Goal: Transaction & Acquisition: Book appointment/travel/reservation

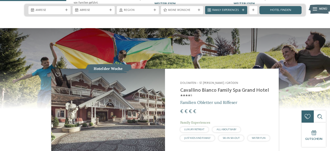
scroll to position [376, 0]
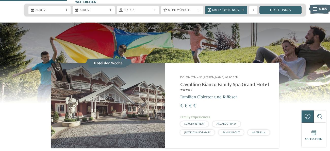
click at [121, 92] on img at bounding box center [108, 105] width 114 height 85
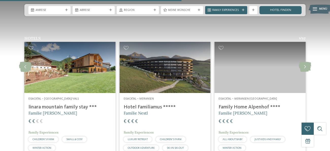
scroll to position [1019, 0]
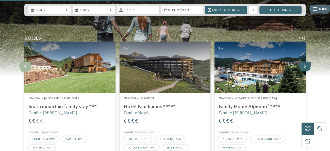
click at [302, 62] on icon at bounding box center [305, 67] width 12 height 10
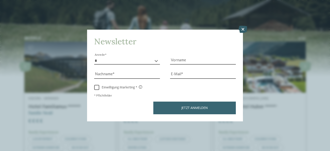
click at [242, 29] on icon at bounding box center [243, 29] width 9 height 7
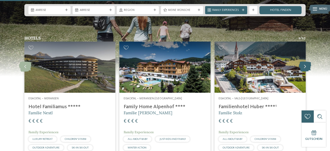
click at [303, 62] on icon at bounding box center [305, 67] width 12 height 10
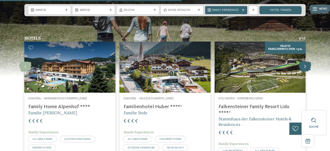
click at [302, 62] on icon at bounding box center [305, 67] width 12 height 10
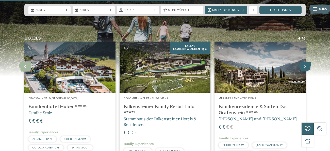
click at [306, 62] on icon at bounding box center [305, 67] width 12 height 10
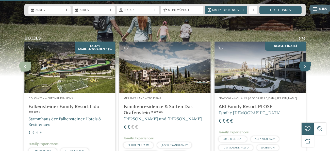
click at [306, 62] on icon at bounding box center [305, 67] width 12 height 10
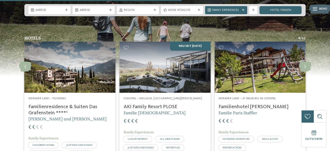
click at [268, 59] on img at bounding box center [260, 67] width 91 height 51
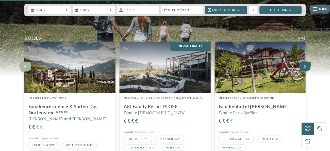
click at [309, 62] on icon at bounding box center [305, 67] width 12 height 10
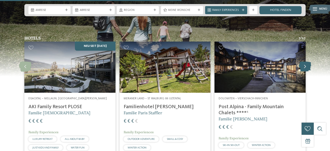
click at [303, 62] on icon at bounding box center [305, 67] width 12 height 10
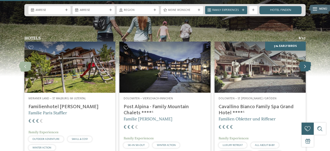
click at [303, 62] on icon at bounding box center [305, 67] width 12 height 10
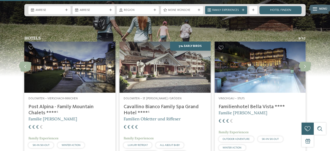
click at [266, 65] on img at bounding box center [260, 67] width 91 height 51
click at [307, 62] on icon at bounding box center [305, 67] width 12 height 10
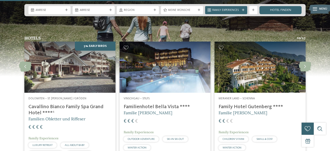
click at [257, 57] on img at bounding box center [260, 67] width 91 height 51
click at [307, 62] on icon at bounding box center [305, 67] width 12 height 10
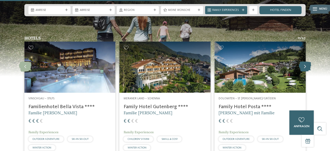
click at [307, 62] on icon at bounding box center [305, 67] width 12 height 10
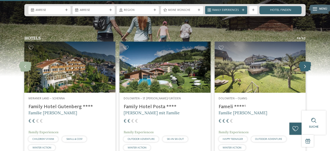
click at [307, 62] on icon at bounding box center [305, 67] width 12 height 10
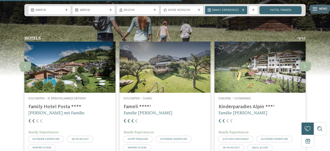
click at [149, 51] on img at bounding box center [165, 67] width 91 height 51
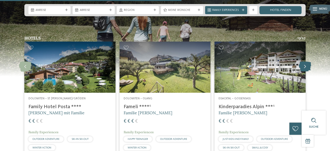
click at [305, 62] on icon at bounding box center [305, 67] width 12 height 10
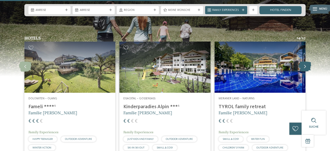
click at [305, 62] on icon at bounding box center [305, 67] width 12 height 10
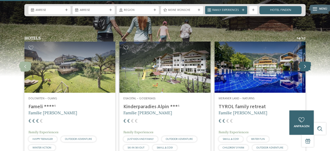
click at [308, 62] on icon at bounding box center [305, 67] width 12 height 10
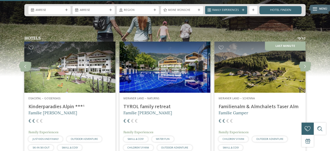
click at [269, 104] on h4 "Familienalm & Almchalets Taser Alm" at bounding box center [260, 107] width 83 height 6
click at [308, 62] on icon at bounding box center [305, 67] width 12 height 10
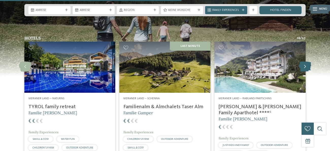
click at [308, 62] on icon at bounding box center [305, 67] width 12 height 10
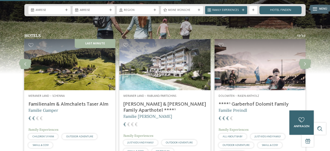
scroll to position [1022, 0]
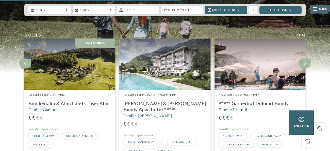
click at [281, 71] on img at bounding box center [260, 64] width 91 height 51
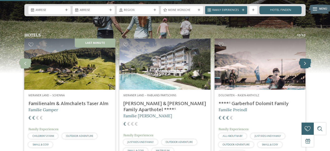
click at [304, 59] on icon at bounding box center [305, 64] width 12 height 10
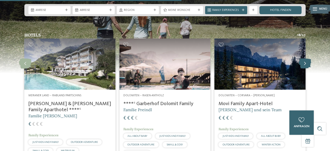
click at [304, 59] on icon at bounding box center [305, 64] width 12 height 10
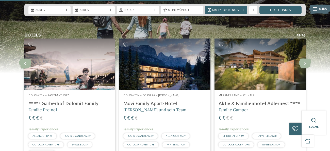
click at [257, 65] on img at bounding box center [260, 64] width 91 height 51
click at [254, 101] on h4 "Aktiv & Familienhotel Adlernest ****" at bounding box center [260, 104] width 83 height 6
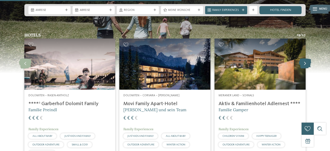
click at [305, 59] on icon at bounding box center [305, 64] width 12 height 10
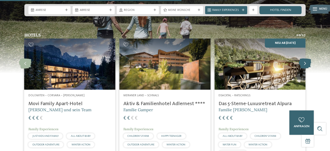
click at [305, 59] on icon at bounding box center [305, 64] width 12 height 10
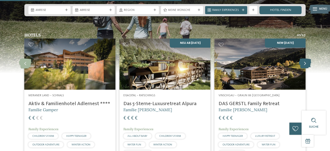
click at [305, 59] on icon at bounding box center [305, 64] width 12 height 10
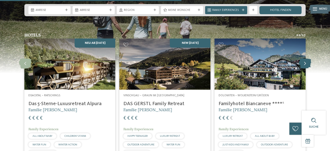
click at [305, 59] on icon at bounding box center [305, 64] width 12 height 10
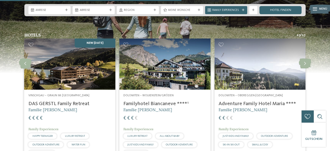
click at [270, 59] on img at bounding box center [260, 64] width 91 height 51
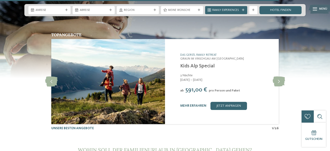
scroll to position [1568, 0]
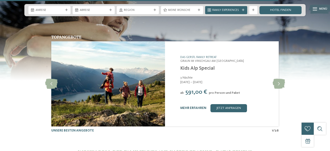
click at [194, 107] on link "mehr erfahren" at bounding box center [193, 108] width 26 height 3
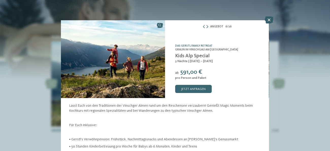
click at [268, 17] on icon at bounding box center [269, 20] width 9 height 7
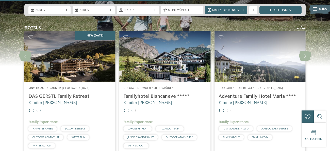
scroll to position [1030, 0]
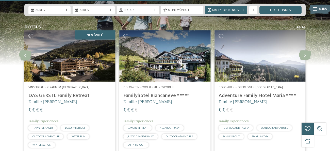
click at [274, 42] on img at bounding box center [260, 55] width 91 height 51
click at [148, 44] on img at bounding box center [164, 55] width 91 height 51
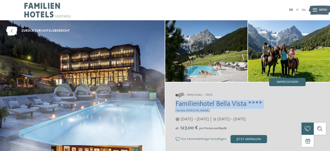
drag, startPoint x: 176, startPoint y: 102, endPoint x: 264, endPoint y: 110, distance: 88.7
click at [264, 110] on div "Familienhotel Bella Vista **** Familie Gustav Thöni 21.12.2024 – 23.03.2025 ab" at bounding box center [240, 121] width 130 height 43
copy div "Familienhotel Bella Vista **** Familie Gustav Thöni"
click at [264, 110] on h3 "Familie Gustav Thöni" at bounding box center [240, 111] width 130 height 4
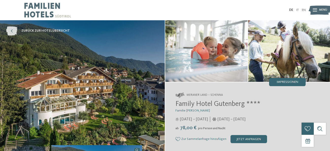
click at [54, 30] on span "zurück zur Hotelübersicht" at bounding box center [45, 31] width 49 height 5
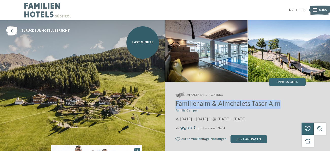
drag, startPoint x: 176, startPoint y: 105, endPoint x: 294, endPoint y: 103, distance: 118.6
click at [294, 103] on h2 "Familienalm & Almchalets Taser Alm" at bounding box center [240, 104] width 130 height 9
copy span "Familienalm & Almchalets Taser Alm"
drag, startPoint x: 176, startPoint y: 104, endPoint x: 281, endPoint y: 103, distance: 104.6
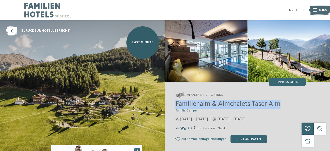
click at [281, 103] on span "Familienalm & Almchalets Taser Alm" at bounding box center [227, 104] width 105 height 7
copy span "Familienalm & Almchalets Taser Alm"
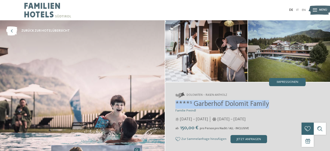
drag, startPoint x: 176, startPoint y: 102, endPoint x: 268, endPoint y: 104, distance: 92.5
click at [268, 104] on span "****ˢ Garberhof Dolomit Family" at bounding box center [222, 104] width 94 height 7
copy span "****ˢ Garberhof Dolomit Family"
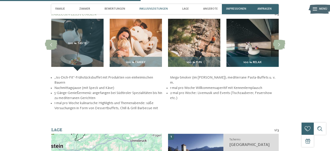
scroll to position [607, 0]
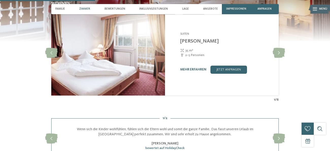
scroll to position [406, 0]
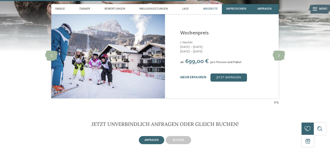
scroll to position [743, 0]
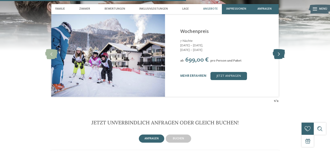
click at [277, 55] on icon at bounding box center [279, 54] width 12 height 10
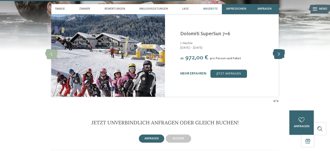
click at [277, 55] on icon at bounding box center [279, 54] width 12 height 10
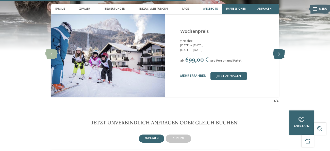
click at [277, 56] on icon at bounding box center [279, 54] width 12 height 10
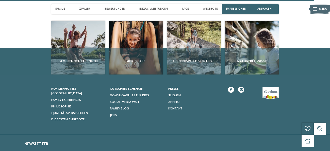
scroll to position [1258, 0]
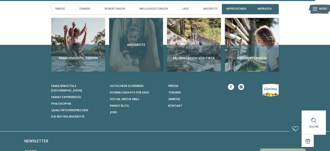
click at [134, 47] on span "Angebote" at bounding box center [136, 44] width 50 height 5
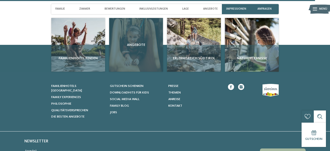
click at [153, 35] on div "Angebote" at bounding box center [136, 45] width 54 height 54
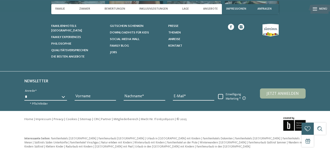
scroll to position [907, 0]
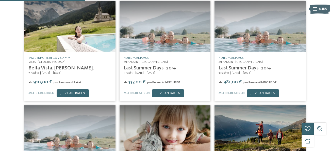
scroll to position [84, 0]
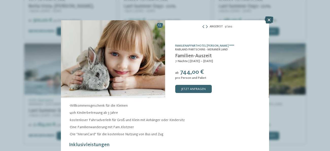
click at [267, 21] on div "Angebot 5 / 202 slide 5 of 202 ab" at bounding box center [165, 85] width 208 height 131
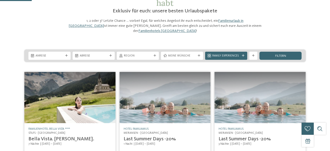
scroll to position [41, 0]
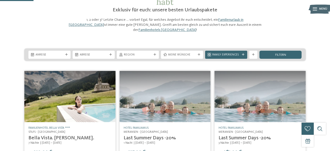
click at [61, 106] on img at bounding box center [69, 96] width 91 height 51
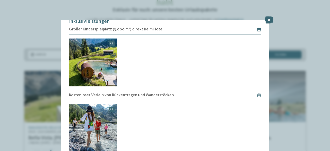
scroll to position [143, 0]
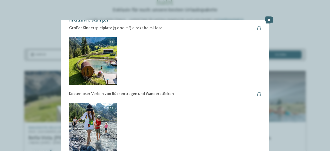
click at [96, 126] on img at bounding box center [93, 127] width 48 height 48
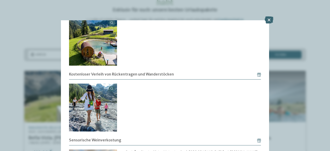
scroll to position [134, 0]
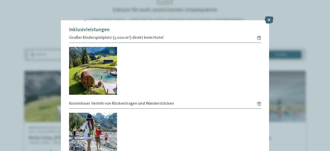
click at [86, 64] on img at bounding box center [93, 71] width 48 height 48
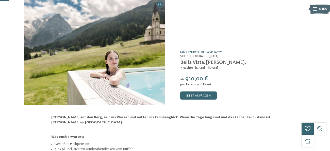
scroll to position [21, 0]
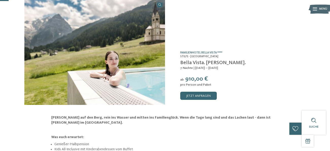
click at [180, 52] on link "Familienhotel Bella Vista ****" at bounding box center [201, 52] width 42 height 3
click at [184, 53] on link "Familienhotel Bella Vista ****" at bounding box center [201, 52] width 42 height 3
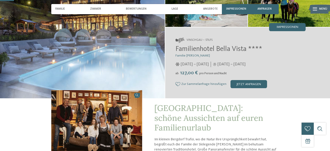
scroll to position [56, 0]
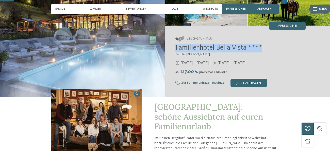
drag, startPoint x: 177, startPoint y: 46, endPoint x: 262, endPoint y: 44, distance: 85.9
click at [262, 44] on h2 "Familienhotel Bella Vista ****" at bounding box center [240, 48] width 130 height 9
copy span "Familienhotel Bella Vista ****"
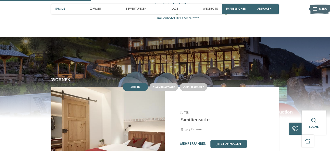
scroll to position [366, 0]
